Goal: Navigation & Orientation: Understand site structure

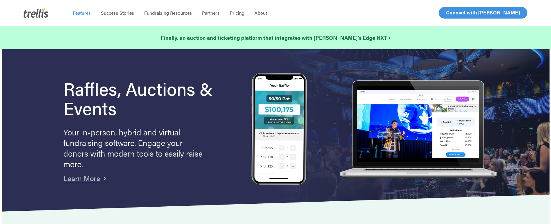
click at [87, 13] on span "Features" at bounding box center [82, 12] width 18 height 7
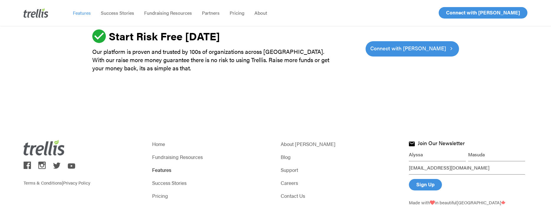
scroll to position [1841, 0]
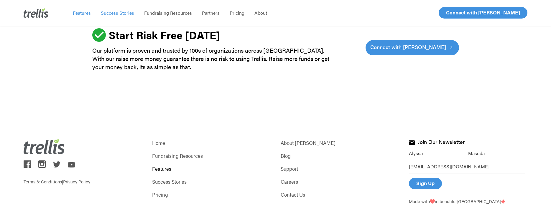
click at [116, 13] on span "Success Stories" at bounding box center [117, 12] width 33 height 7
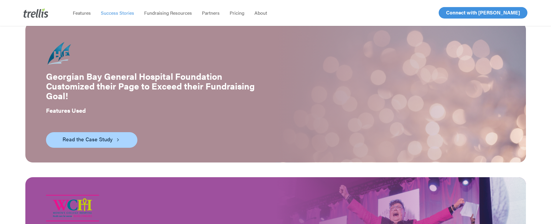
scroll to position [501, 0]
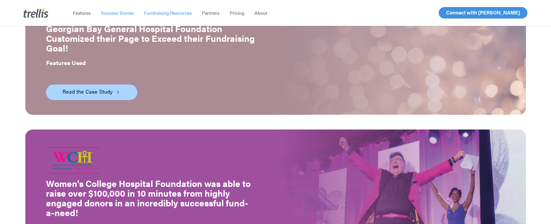
click at [153, 14] on span "Fundraising Resources" at bounding box center [168, 12] width 48 height 7
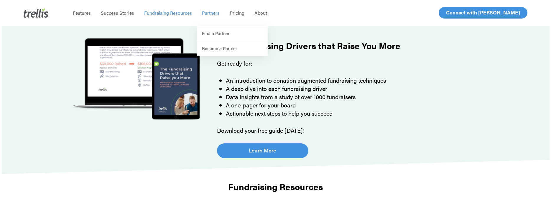
click at [207, 13] on span "Partners" at bounding box center [211, 12] width 18 height 7
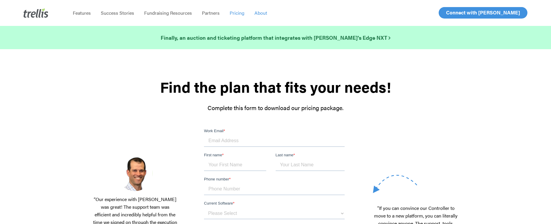
click at [258, 9] on span "About" at bounding box center [260, 12] width 13 height 7
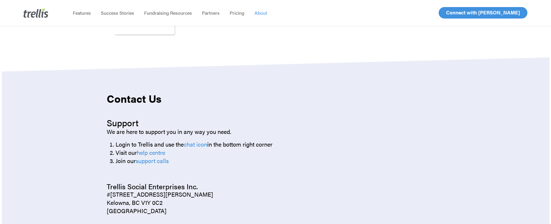
scroll to position [660, 0]
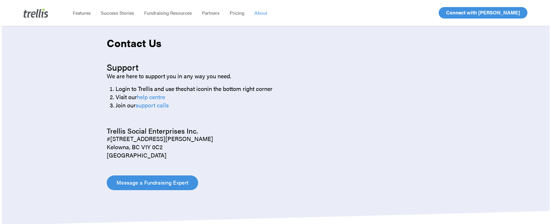
click at [203, 91] on link "chat icon" at bounding box center [196, 88] width 24 height 9
click at [151, 98] on link "help centre" at bounding box center [151, 97] width 28 height 9
